Goal: Obtain resource: Download file/media

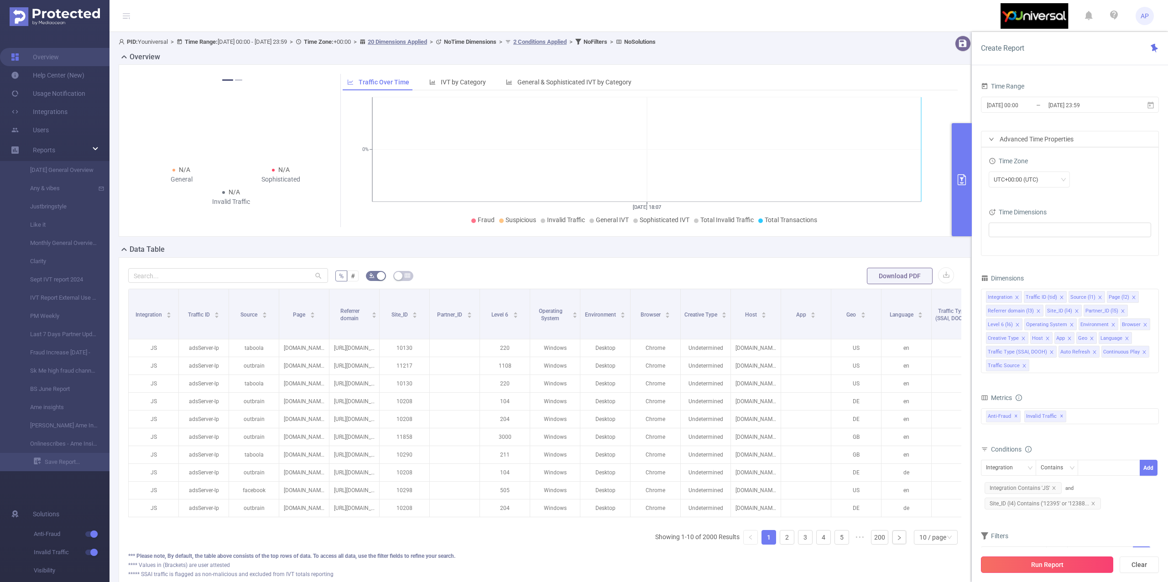
click at [1015, 564] on button "Run Report" at bounding box center [1047, 564] width 132 height 16
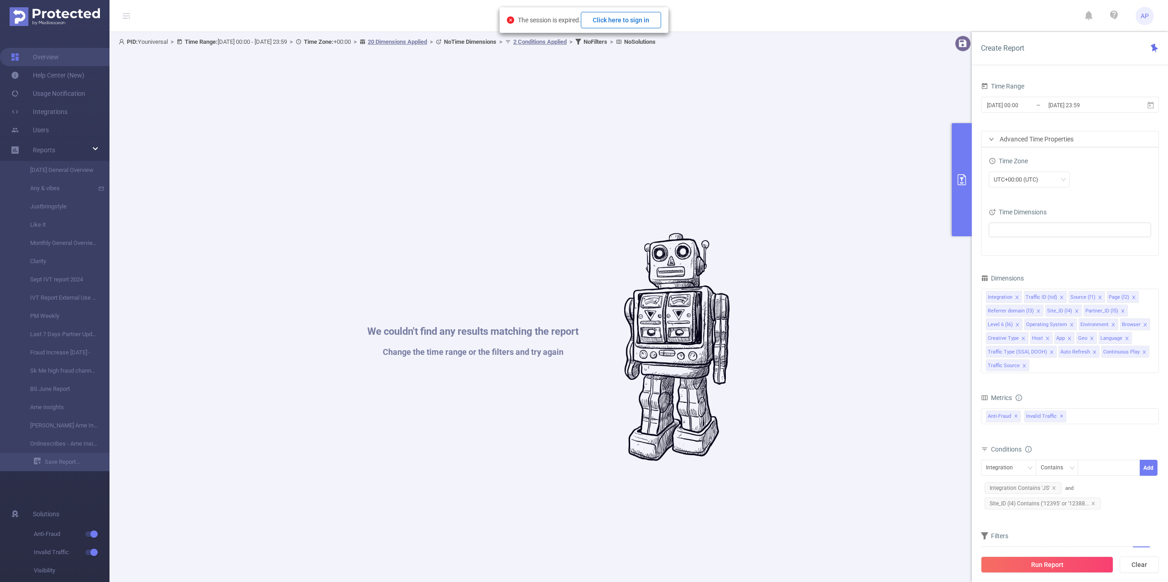
click at [621, 17] on button "Click here to sign in" at bounding box center [621, 20] width 80 height 16
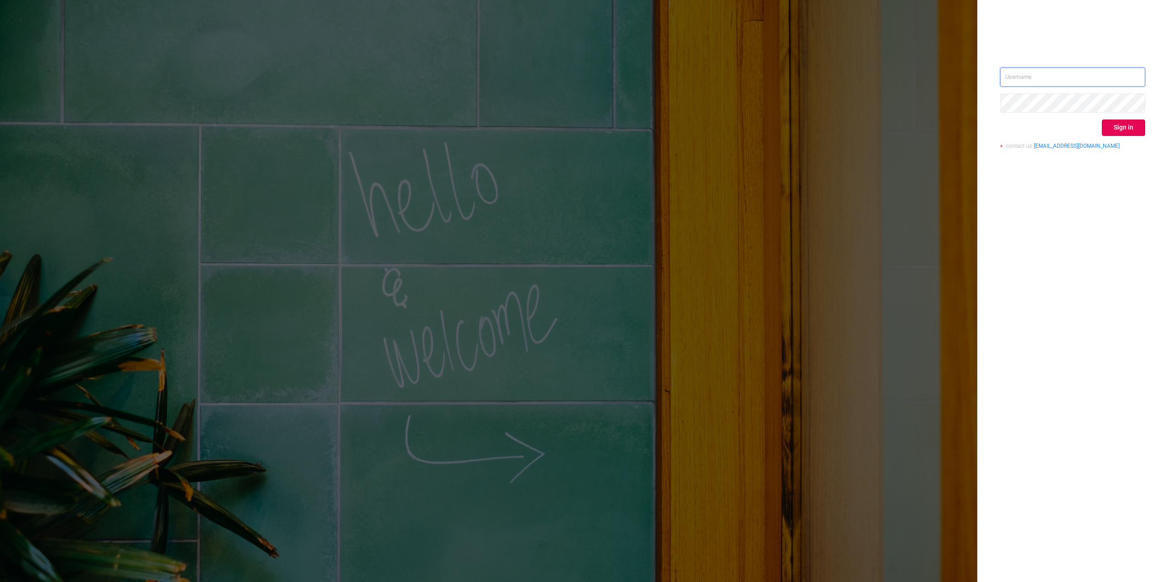
click at [1077, 81] on input "text" at bounding box center [1072, 76] width 145 height 19
click at [1142, 77] on input "text" at bounding box center [1072, 76] width 145 height 19
type input "alexandre.persehais@youniversal.com"
click at [1130, 132] on button "Sign in" at bounding box center [1122, 127] width 43 height 16
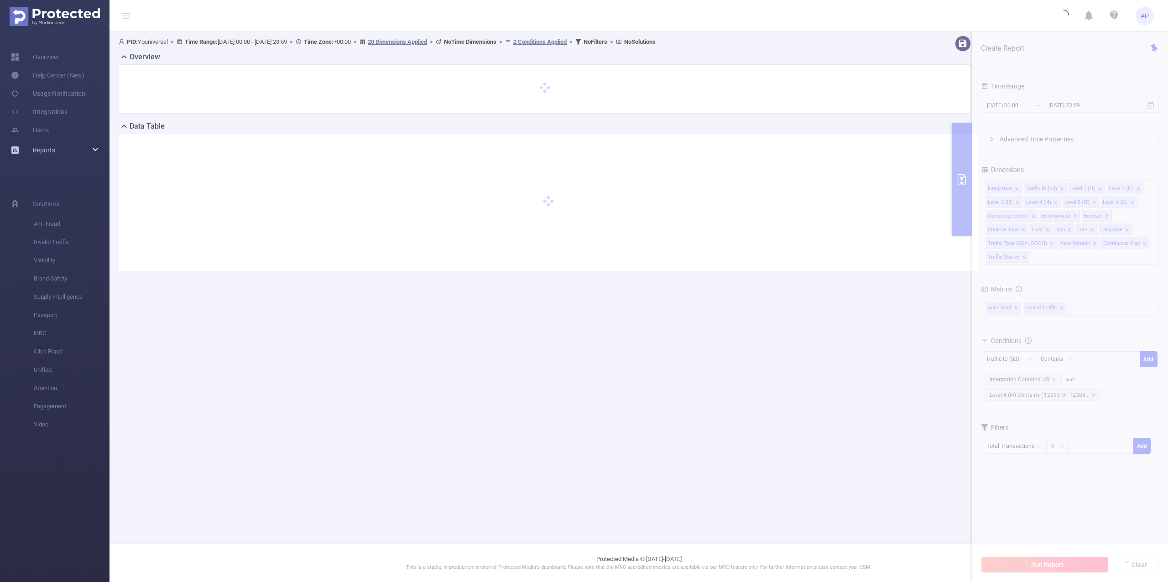
click at [52, 148] on span "Reports" at bounding box center [44, 149] width 22 height 7
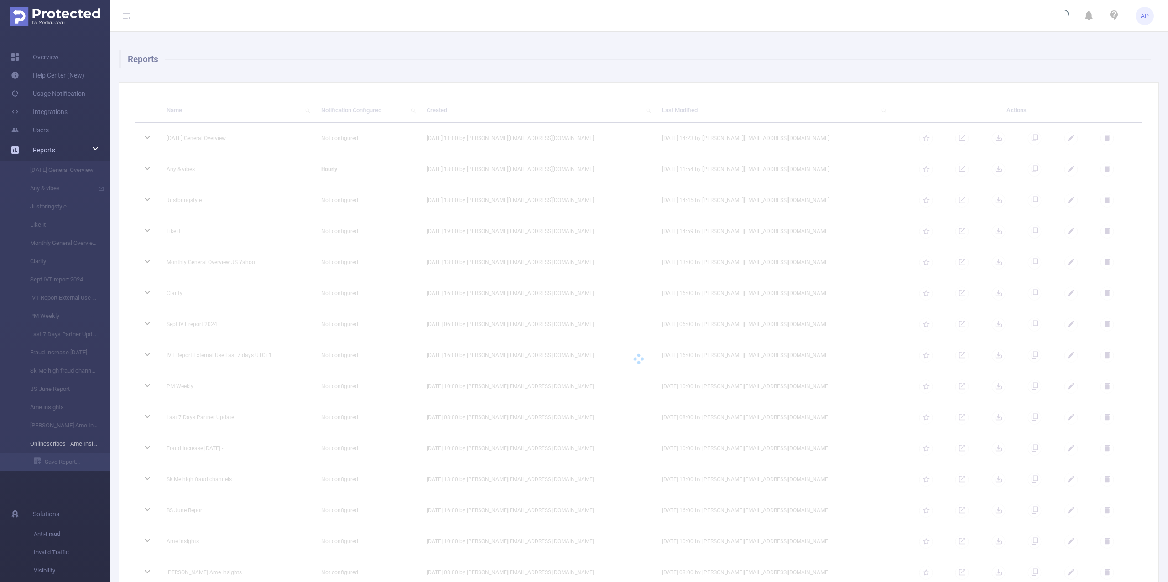
click at [64, 446] on li "Onlinescribes - Ame Insights" at bounding box center [54, 444] width 109 height 18
click at [64, 445] on li "Onlinescribes - Ame Insights" at bounding box center [54, 444] width 109 height 18
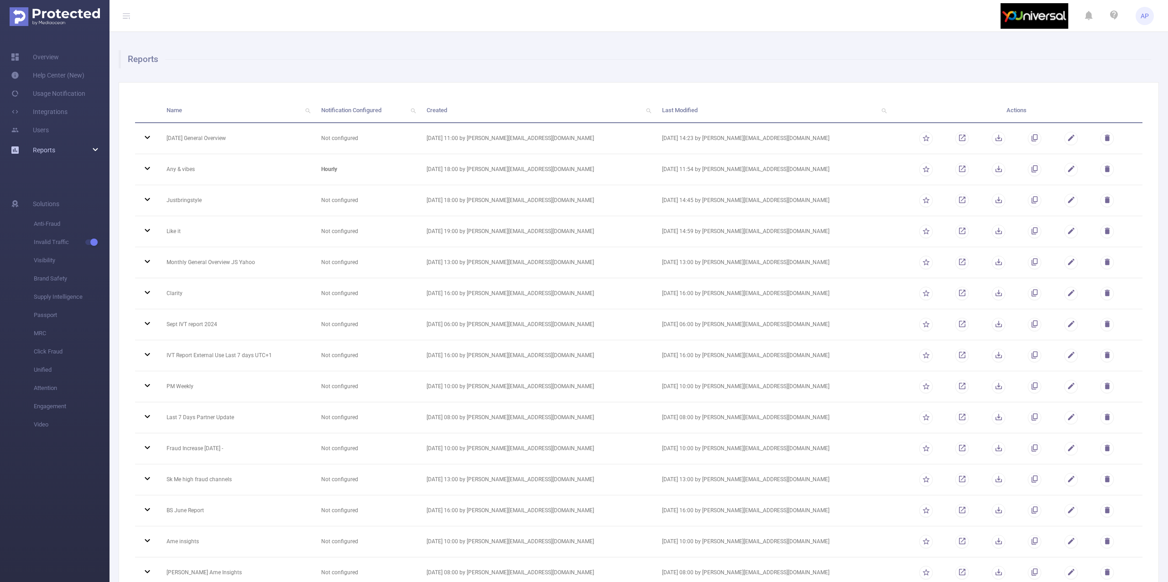
click at [74, 154] on div "Reports" at bounding box center [54, 150] width 109 height 18
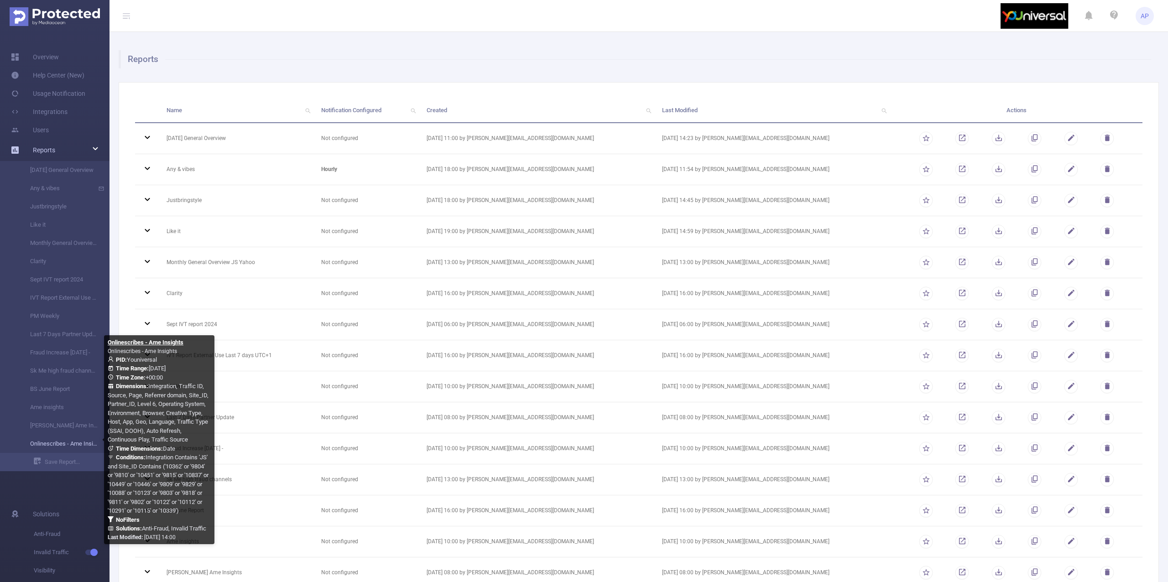
click at [75, 445] on link "Onlinescribes - Ame Insights" at bounding box center [58, 444] width 80 height 18
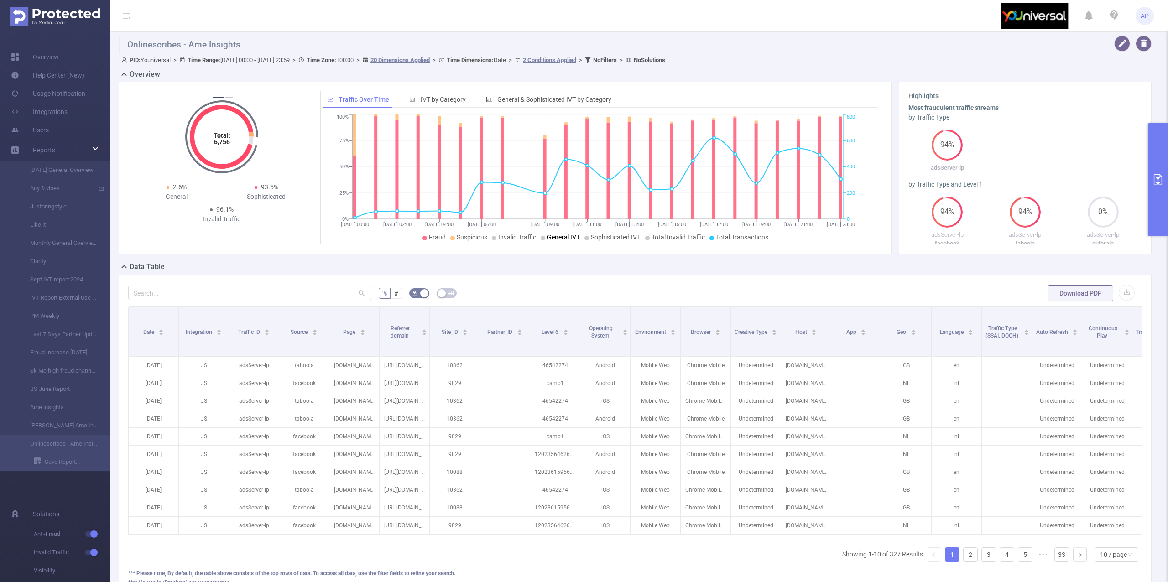
click at [1162, 157] on button "primary" at bounding box center [1157, 179] width 20 height 113
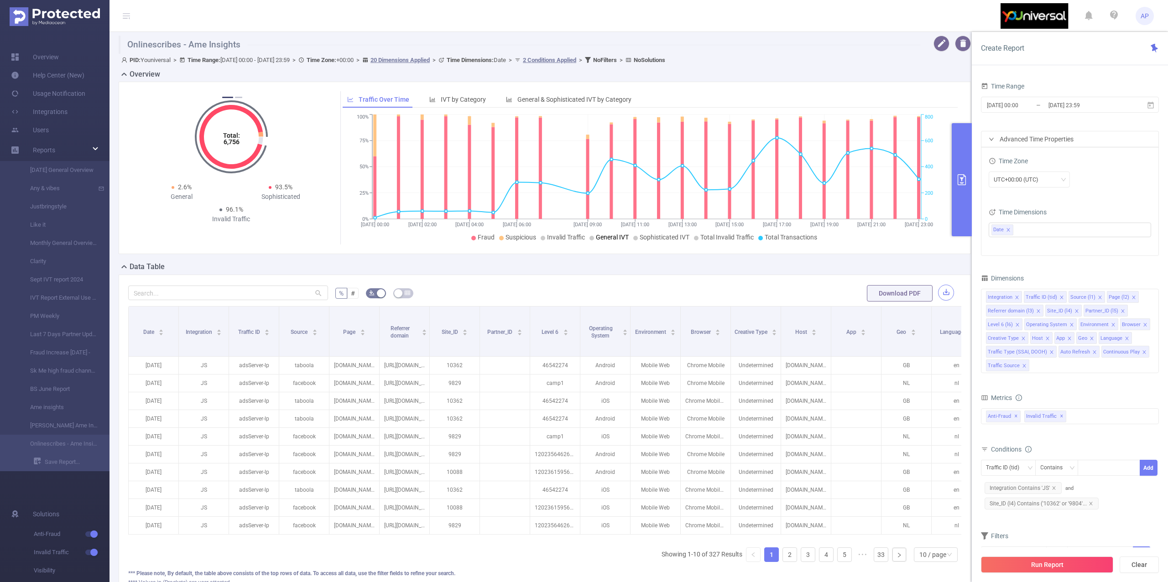
click at [938, 294] on button "button" at bounding box center [946, 293] width 16 height 16
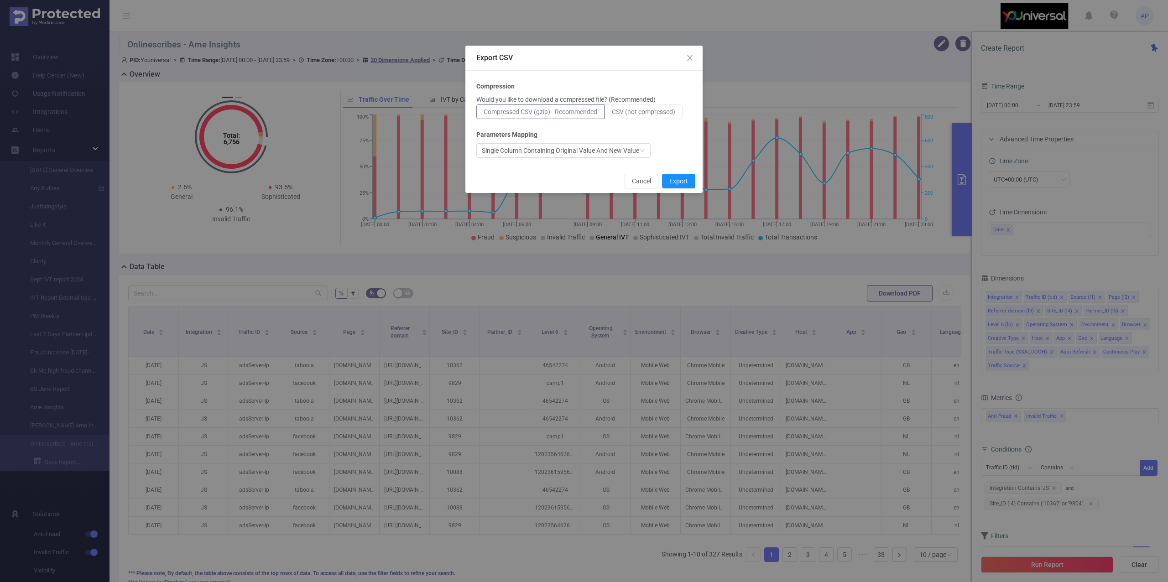
click at [658, 109] on span "CSV (not compressed)" at bounding box center [643, 111] width 63 height 7
click at [612, 114] on input "CSV (not compressed)" at bounding box center [612, 114] width 0 height 0
click at [670, 183] on button "Export" at bounding box center [678, 181] width 33 height 15
